Goal: Transaction & Acquisition: Purchase product/service

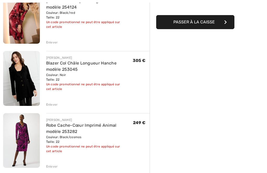
click at [24, 141] on img at bounding box center [21, 140] width 37 height 55
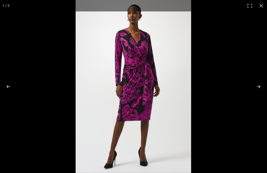
checkbox input "true"
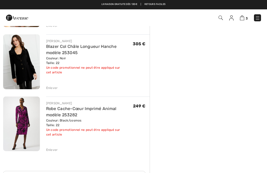
checkbox input "true"
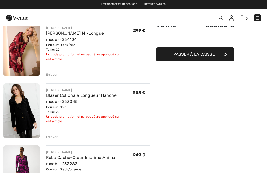
scroll to position [53, 0]
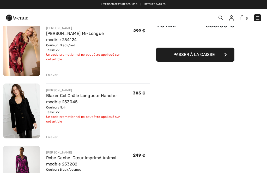
click at [24, 111] on img at bounding box center [21, 111] width 37 height 55
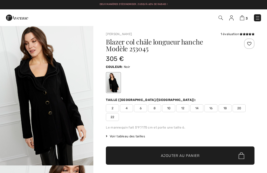
checkbox input "true"
click at [47, 99] on img "1 / 4" at bounding box center [46, 96] width 93 height 140
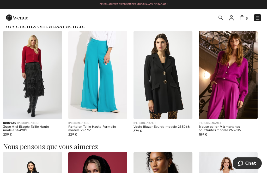
scroll to position [289, 0]
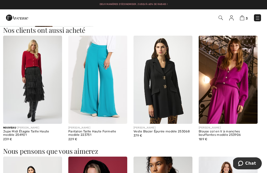
click at [171, 86] on img at bounding box center [162, 80] width 59 height 88
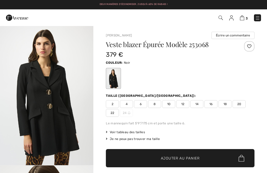
checkbox input "true"
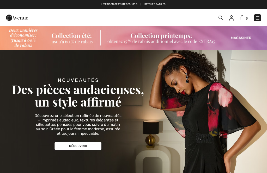
checkbox input "true"
click at [244, 16] on img at bounding box center [242, 17] width 4 height 5
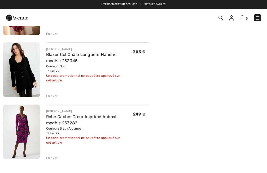
scroll to position [94, 0]
click at [29, 72] on img at bounding box center [21, 70] width 37 height 55
click at [20, 73] on img at bounding box center [21, 70] width 37 height 55
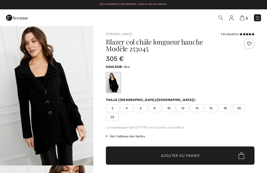
checkbox input "true"
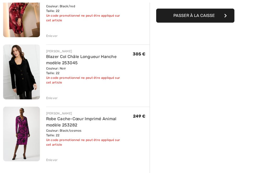
scroll to position [93, 0]
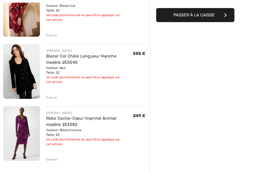
click at [183, 91] on div "Sommaire Description Articles ( 3 ) 853.00 € Code promo 0.00 € Livraison Gratui…" at bounding box center [207, 128] width 117 height 390
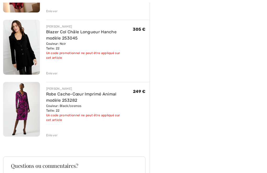
scroll to position [117, 0]
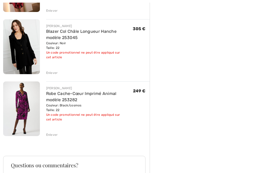
click at [22, 105] on img at bounding box center [21, 109] width 37 height 55
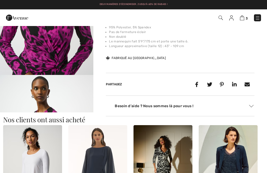
scroll to position [236, 0]
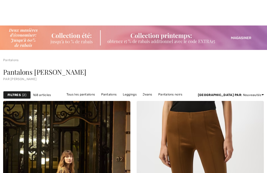
checkbox input "true"
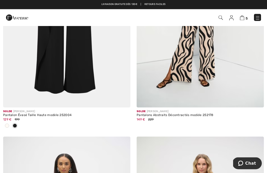
scroll to position [2185, 0]
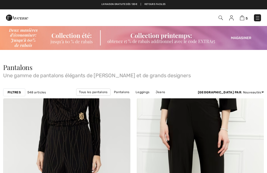
checkbox input "true"
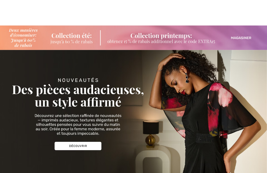
checkbox input "true"
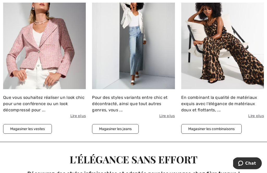
click at [121, 125] on button "Magasiner les jeans" at bounding box center [115, 129] width 47 height 10
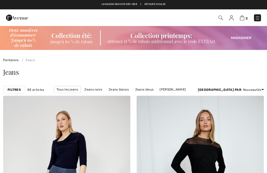
checkbox input "true"
click at [14, 89] on strong "Filtres" at bounding box center [14, 89] width 13 height 5
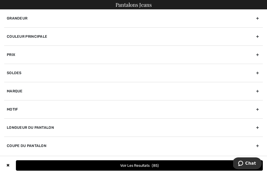
click at [21, 93] on div "Marque" at bounding box center [133, 91] width 258 height 18
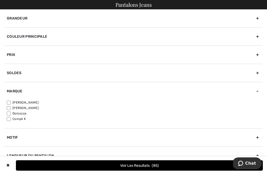
click at [13, 102] on label "[PERSON_NAME]" at bounding box center [135, 102] width 256 height 5
click at [11, 102] on input"] "[PERSON_NAME]" at bounding box center [9, 103] width 4 height 4
checkbox input"] "true"
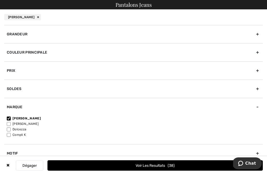
click at [31, 33] on div "Grandeur" at bounding box center [133, 34] width 258 height 18
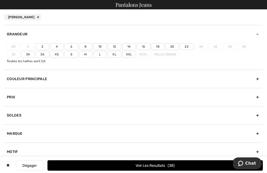
click at [171, 45] on label "20" at bounding box center [172, 46] width 14 height 7
click at [0, 0] on input"] "20" at bounding box center [0, 0] width 0 height 0
click at [168, 165] on span "25" at bounding box center [171, 165] width 7 height 4
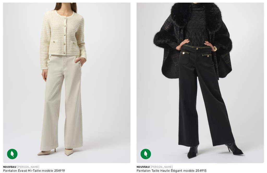
checkbox input "true"
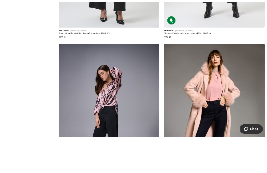
scroll to position [740, 0]
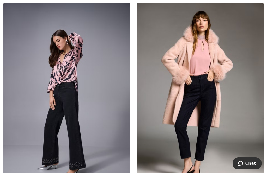
click at [82, 124] on img at bounding box center [66, 98] width 127 height 191
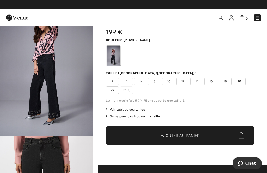
scroll to position [29, 0]
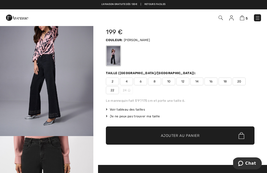
click at [242, 78] on span "20" at bounding box center [238, 82] width 13 height 8
click at [181, 134] on span "Ajouter au panier" at bounding box center [180, 135] width 39 height 5
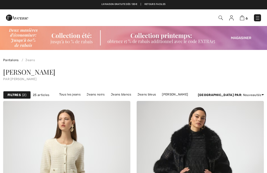
checkbox input "true"
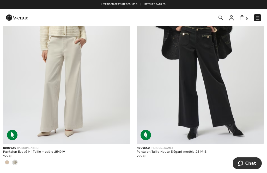
scroll to position [143, 0]
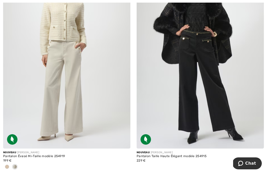
click at [210, 68] on img at bounding box center [199, 53] width 127 height 191
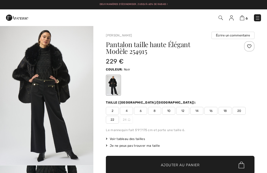
checkbox input "true"
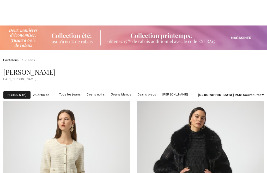
checkbox input "true"
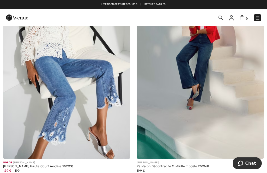
scroll to position [1897, 0]
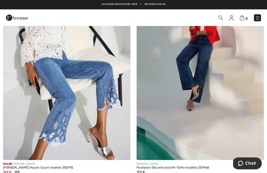
click at [202, 68] on img at bounding box center [199, 65] width 127 height 191
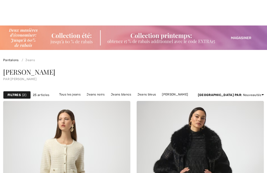
checkbox input "true"
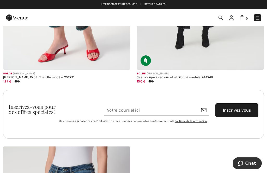
scroll to position [2630, 0]
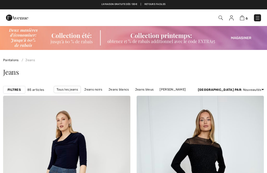
checkbox input "true"
